Goal: Check status: Check status

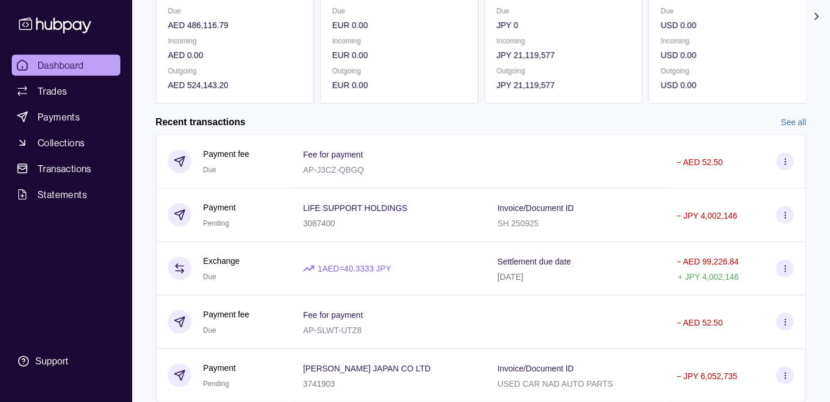
scroll to position [224, 0]
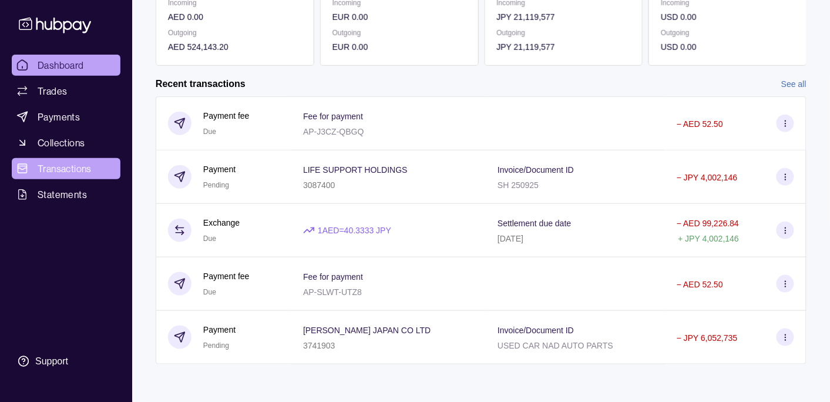
click at [83, 163] on span "Transactions" at bounding box center [65, 168] width 54 height 14
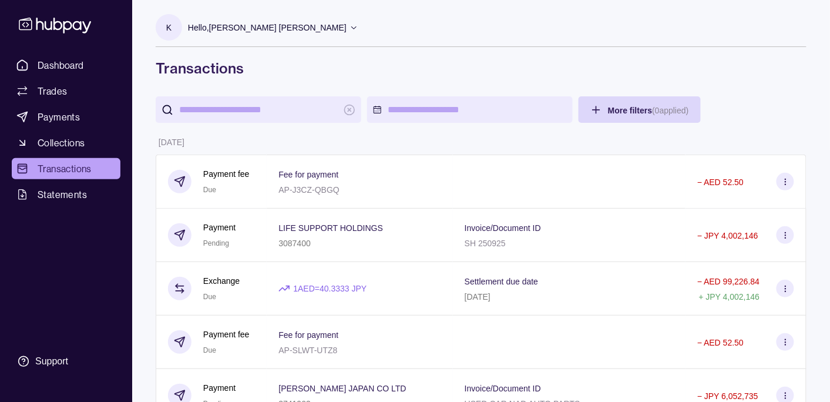
click at [278, 28] on p "Hello, [PERSON_NAME] [PERSON_NAME]" at bounding box center [267, 27] width 159 height 13
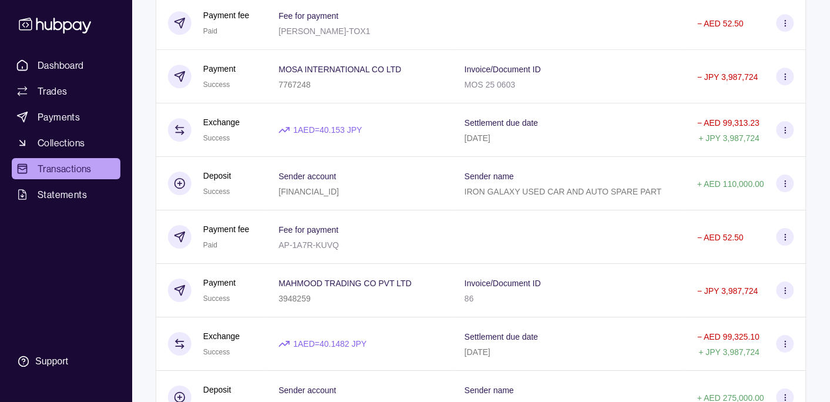
scroll to position [2175, 0]
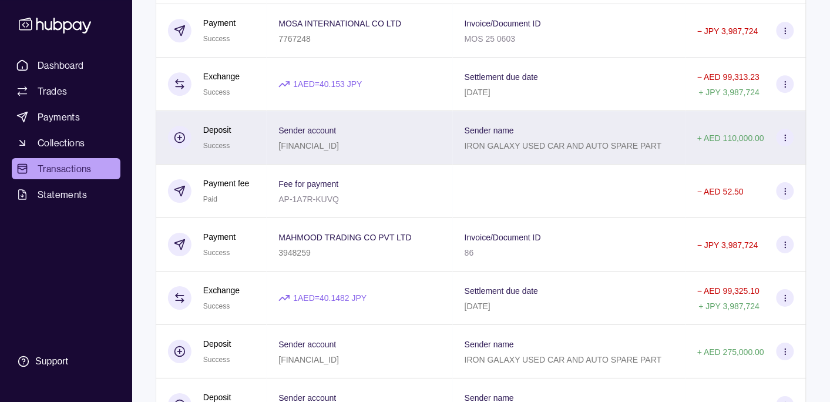
click at [608, 159] on div "Sender name IRON GALAXY USED CAR AND AUTO SPARE PART" at bounding box center [569, 137] width 233 height 53
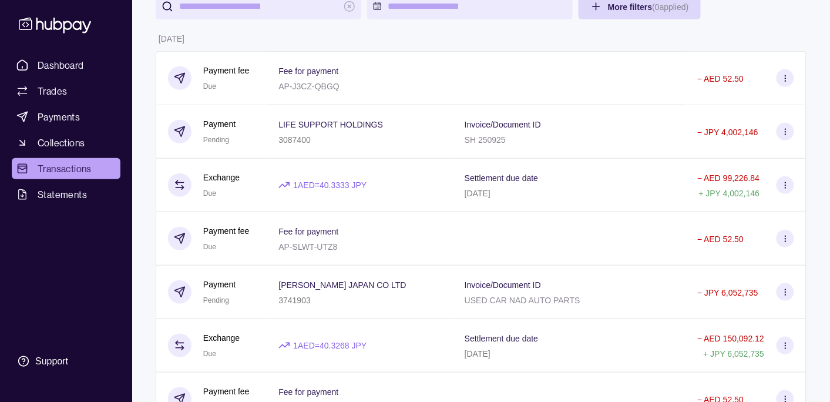
scroll to position [0, 0]
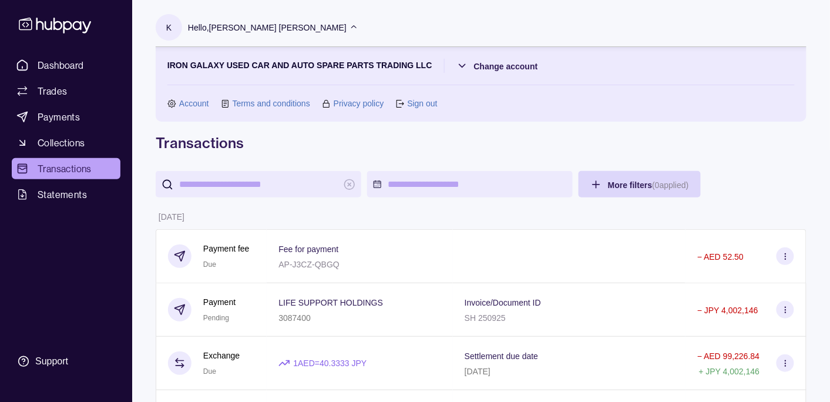
click at [264, 24] on p "Hello, [PERSON_NAME] [PERSON_NAME]" at bounding box center [267, 27] width 159 height 13
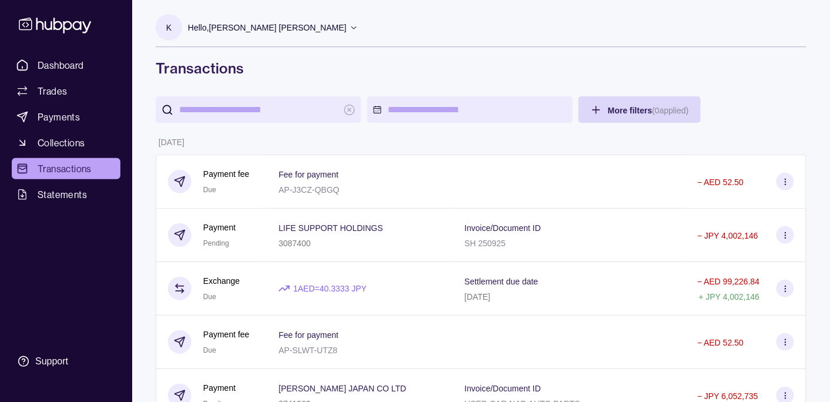
click at [349, 28] on icon at bounding box center [353, 27] width 9 height 9
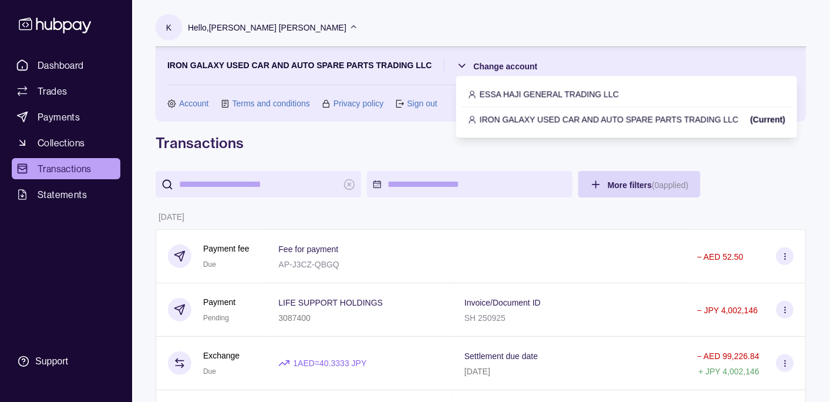
click at [523, 86] on div "ESSA HAJI GENERAL TRADING LLC" at bounding box center [626, 94] width 329 height 25
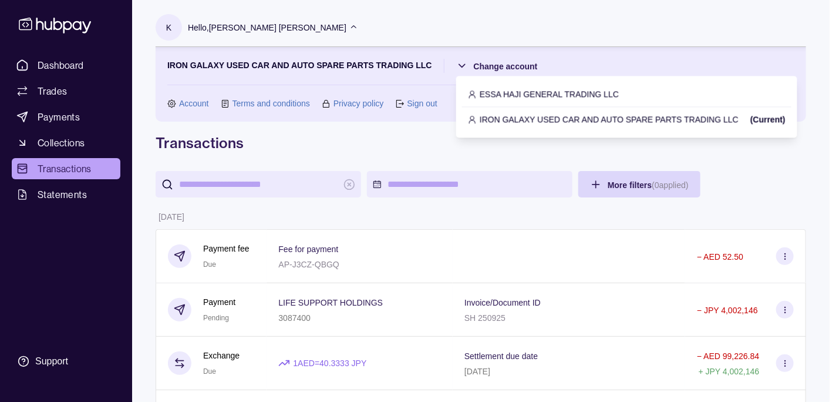
click at [519, 89] on p "ESSA HAJI GENERAL TRADING LLC" at bounding box center [549, 93] width 139 height 13
